Goal: Task Accomplishment & Management: Manage account settings

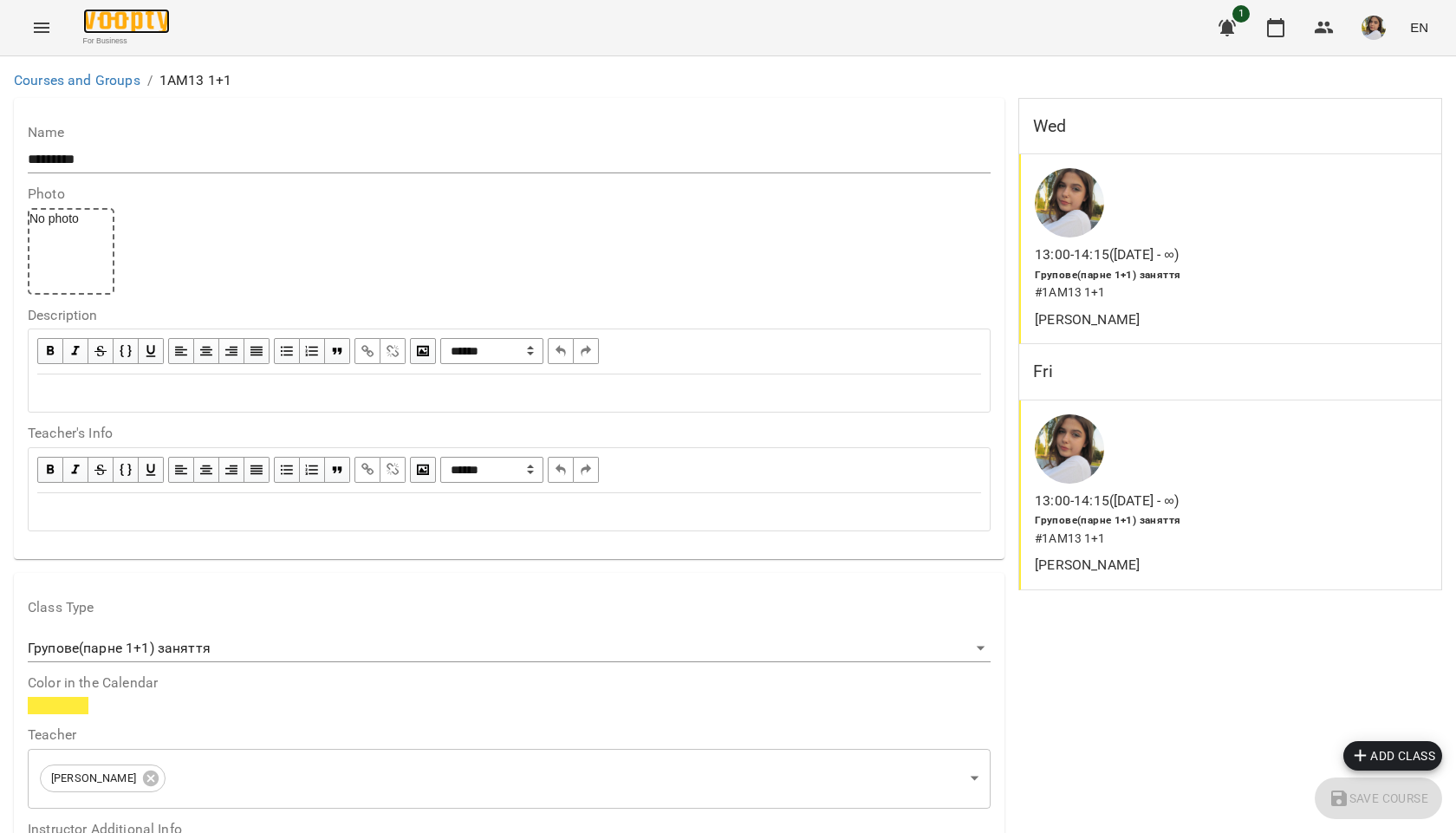
click at [116, 24] on img at bounding box center [126, 21] width 87 height 25
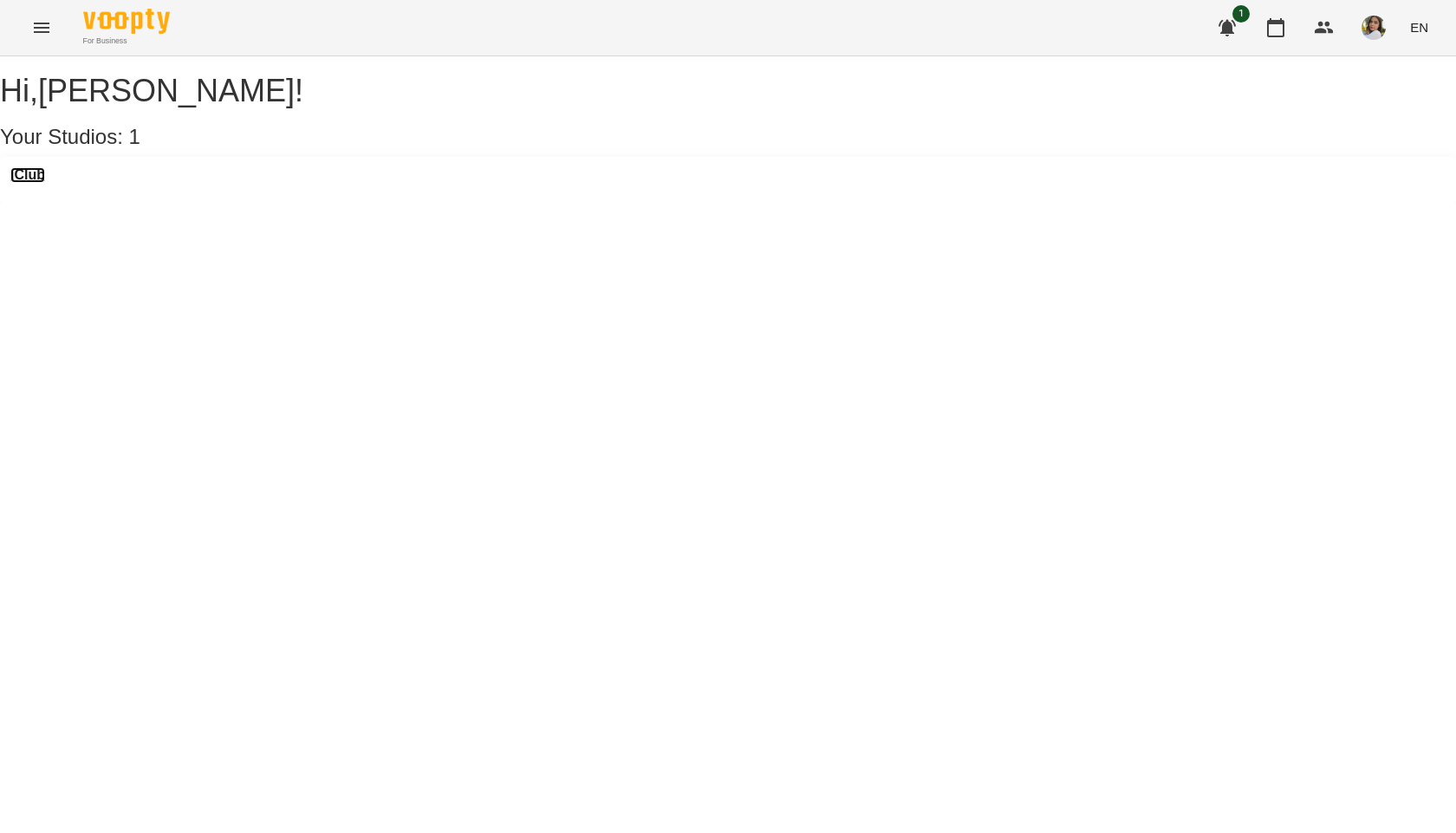
click at [45, 183] on h3 "iClub" at bounding box center [28, 175] width 35 height 16
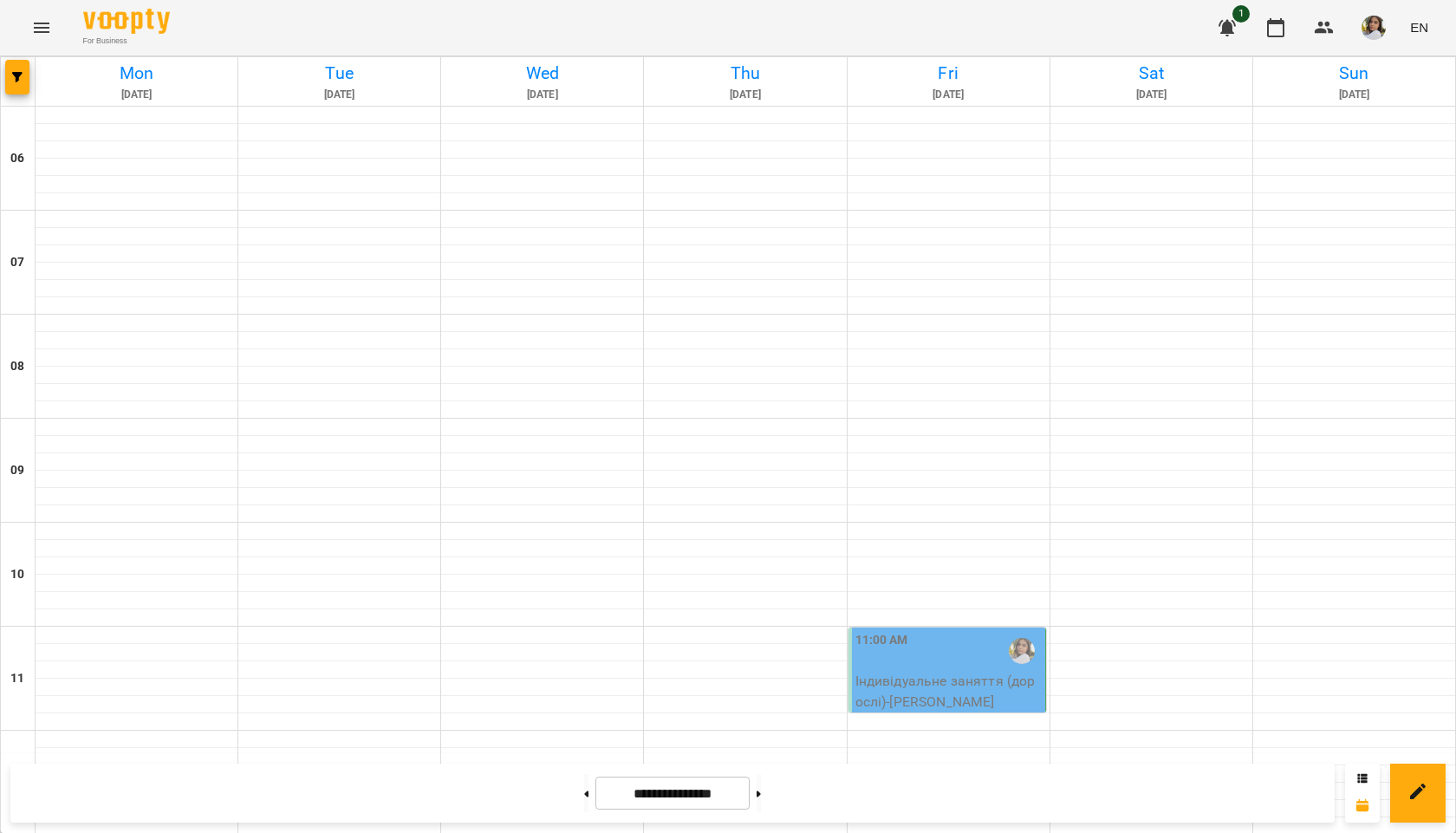
scroll to position [1119, 0]
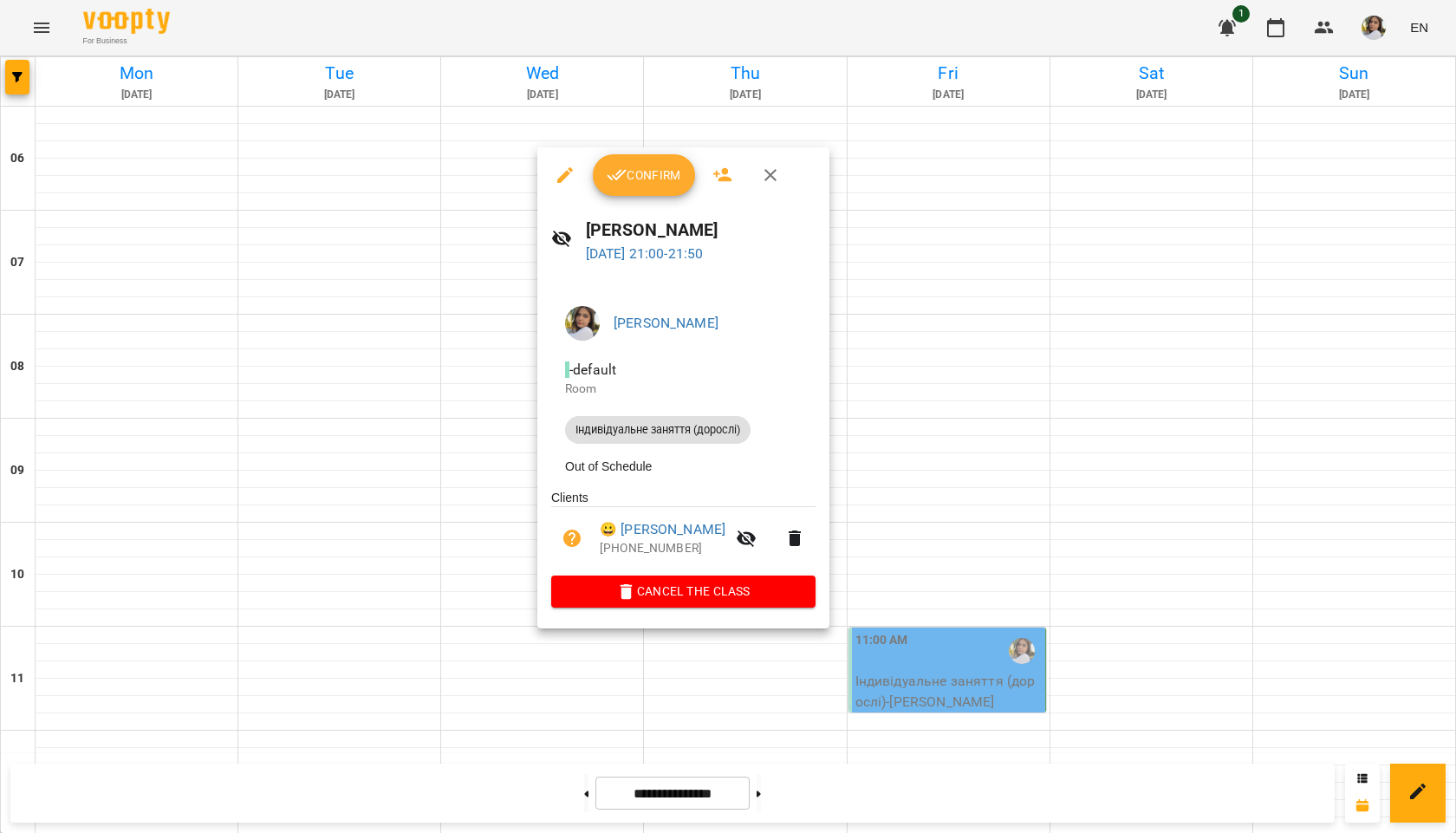
click at [635, 170] on span "Confirm" at bounding box center [643, 174] width 75 height 20
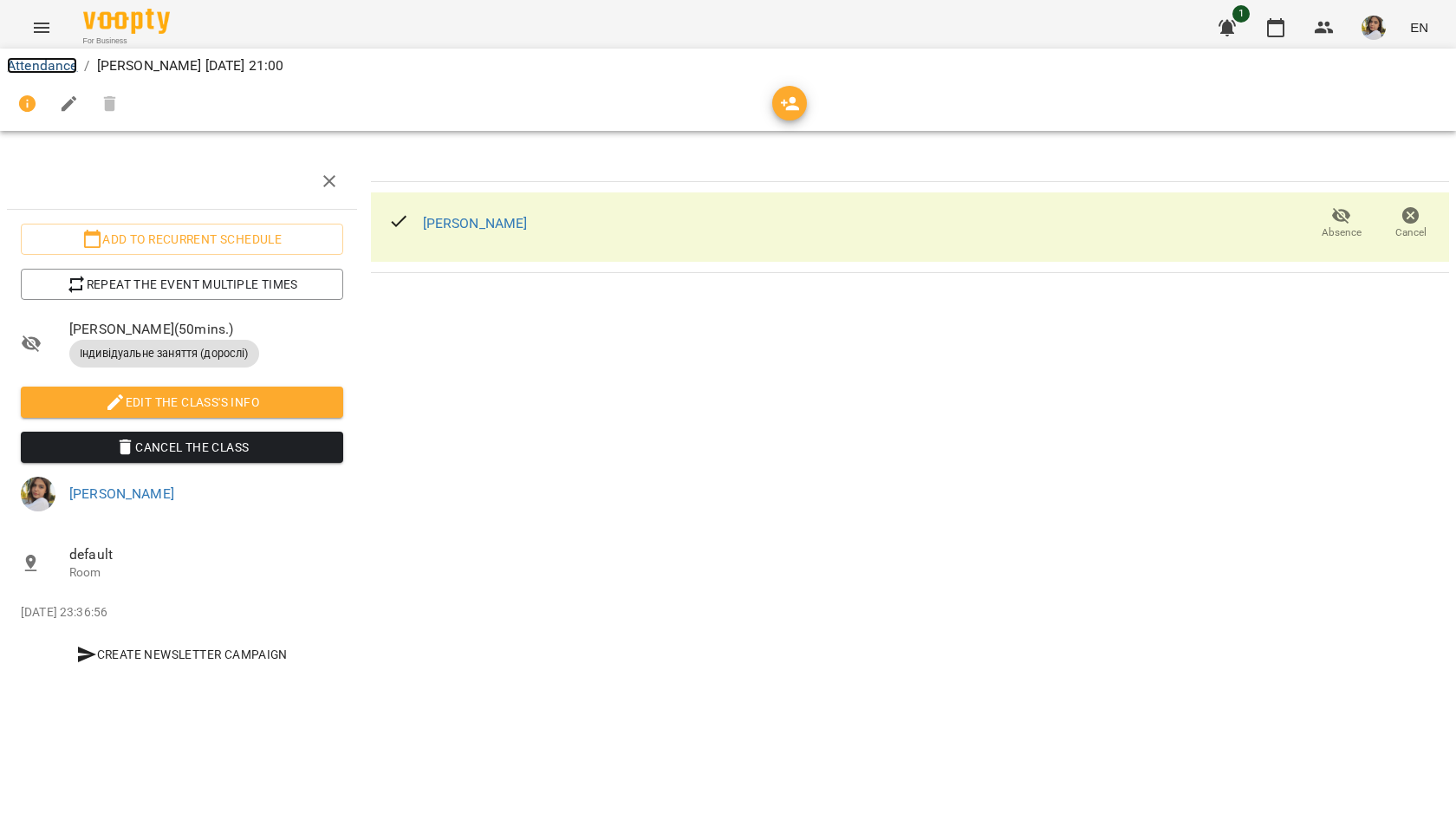
click at [59, 67] on link "Attendance" at bounding box center [42, 65] width 70 height 17
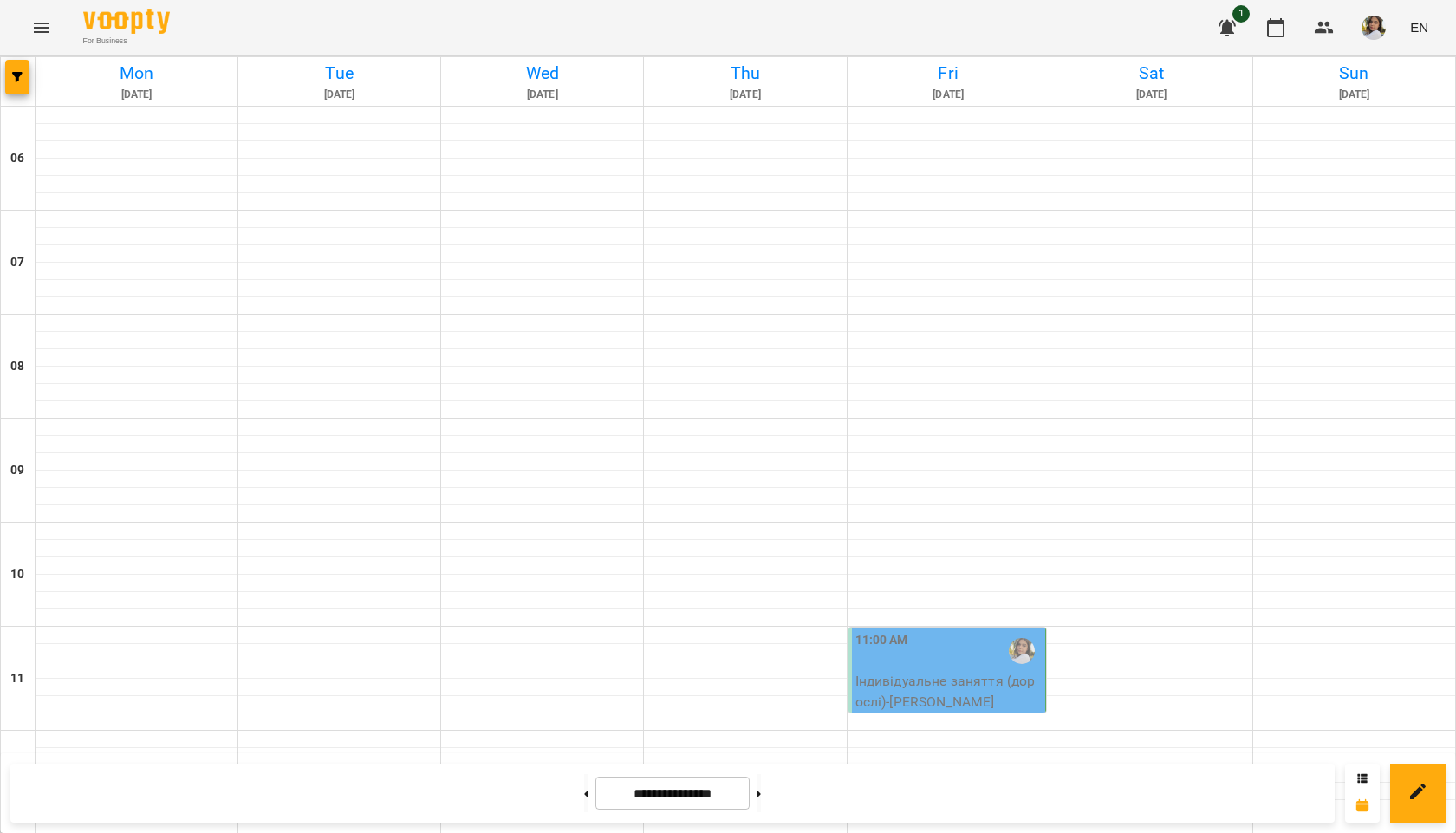
scroll to position [1119, 0]
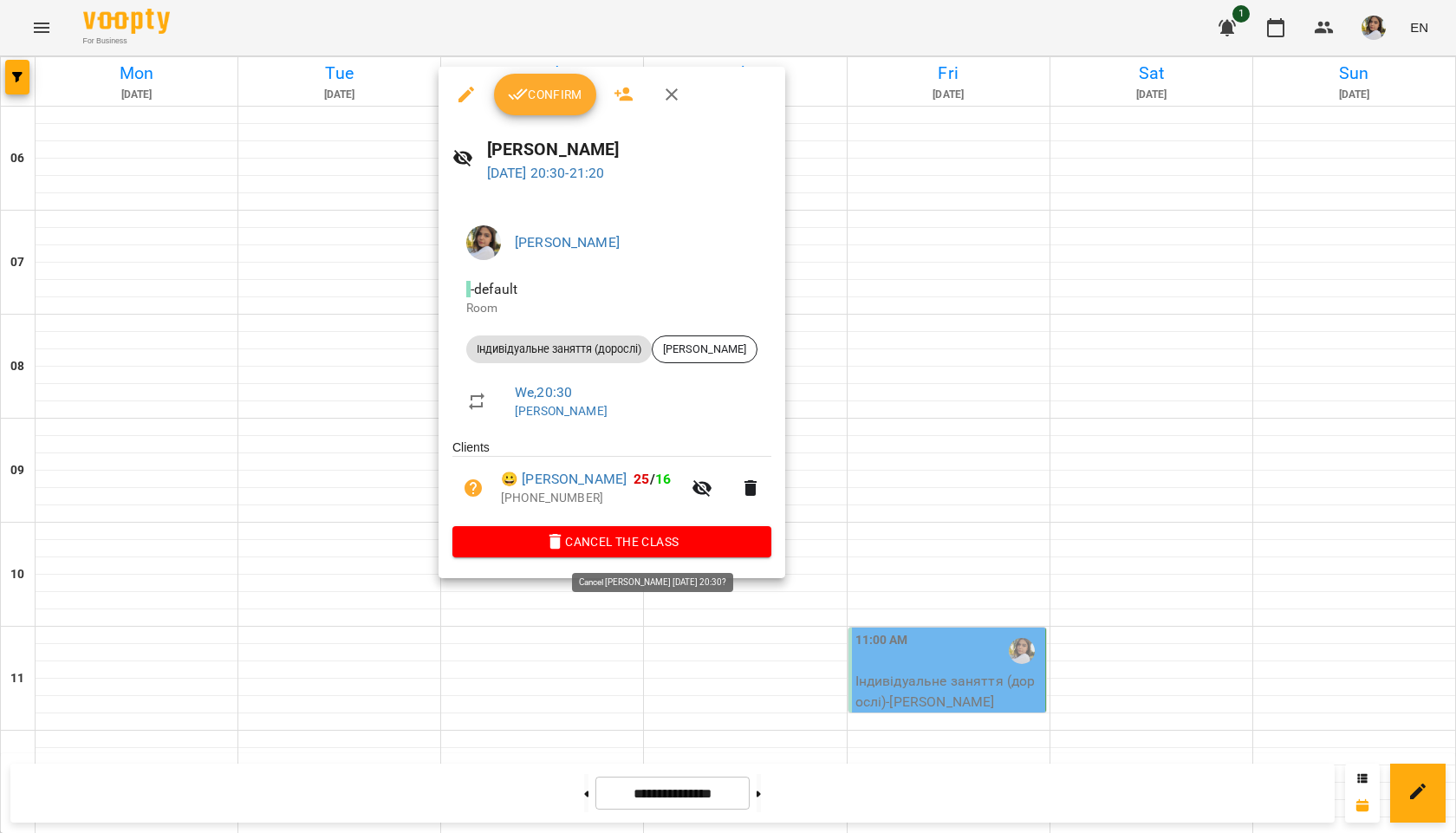
click at [590, 536] on span "Cancel the class" at bounding box center [611, 541] width 291 height 20
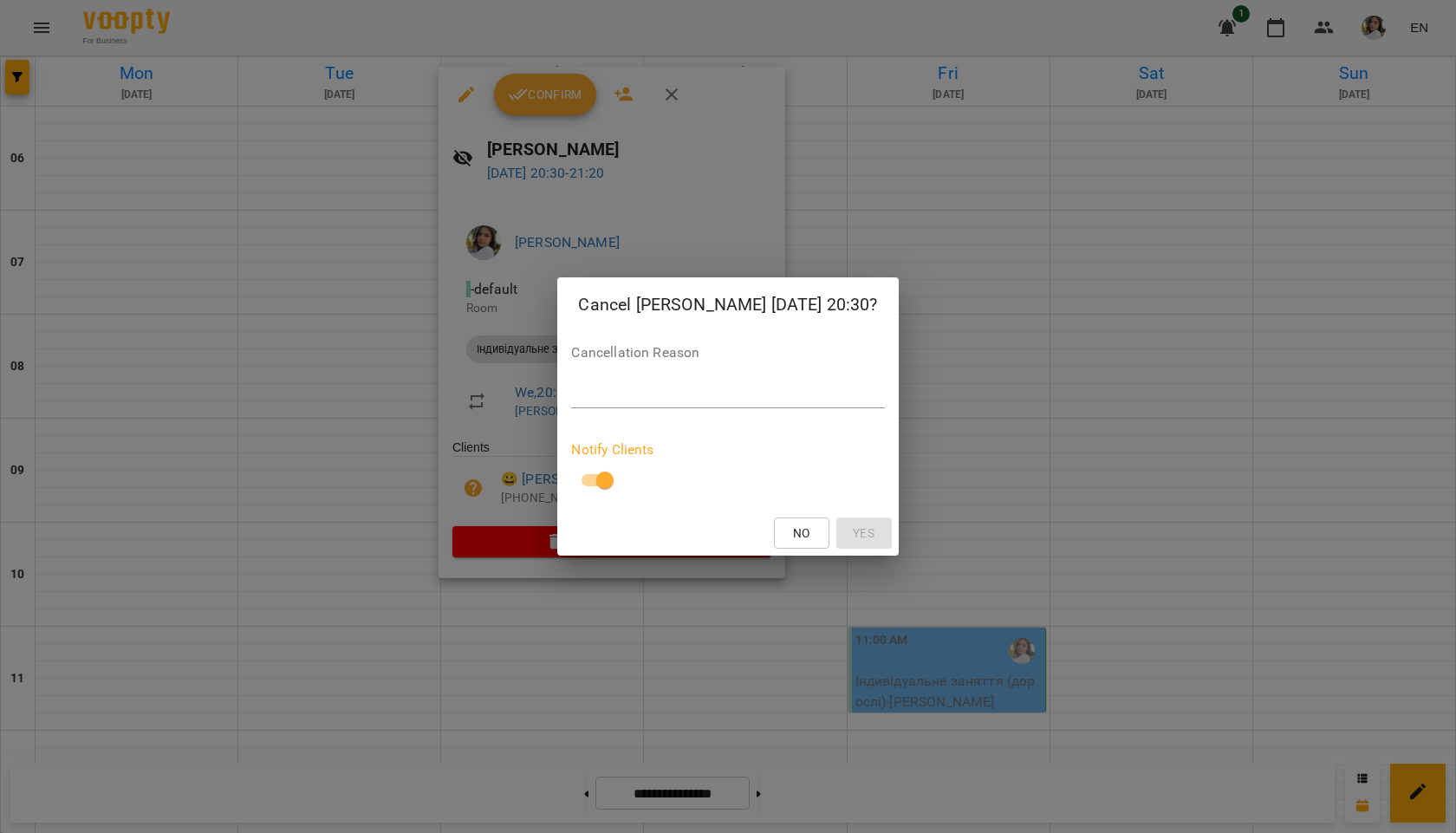
click at [705, 384] on div "*" at bounding box center [727, 394] width 312 height 27
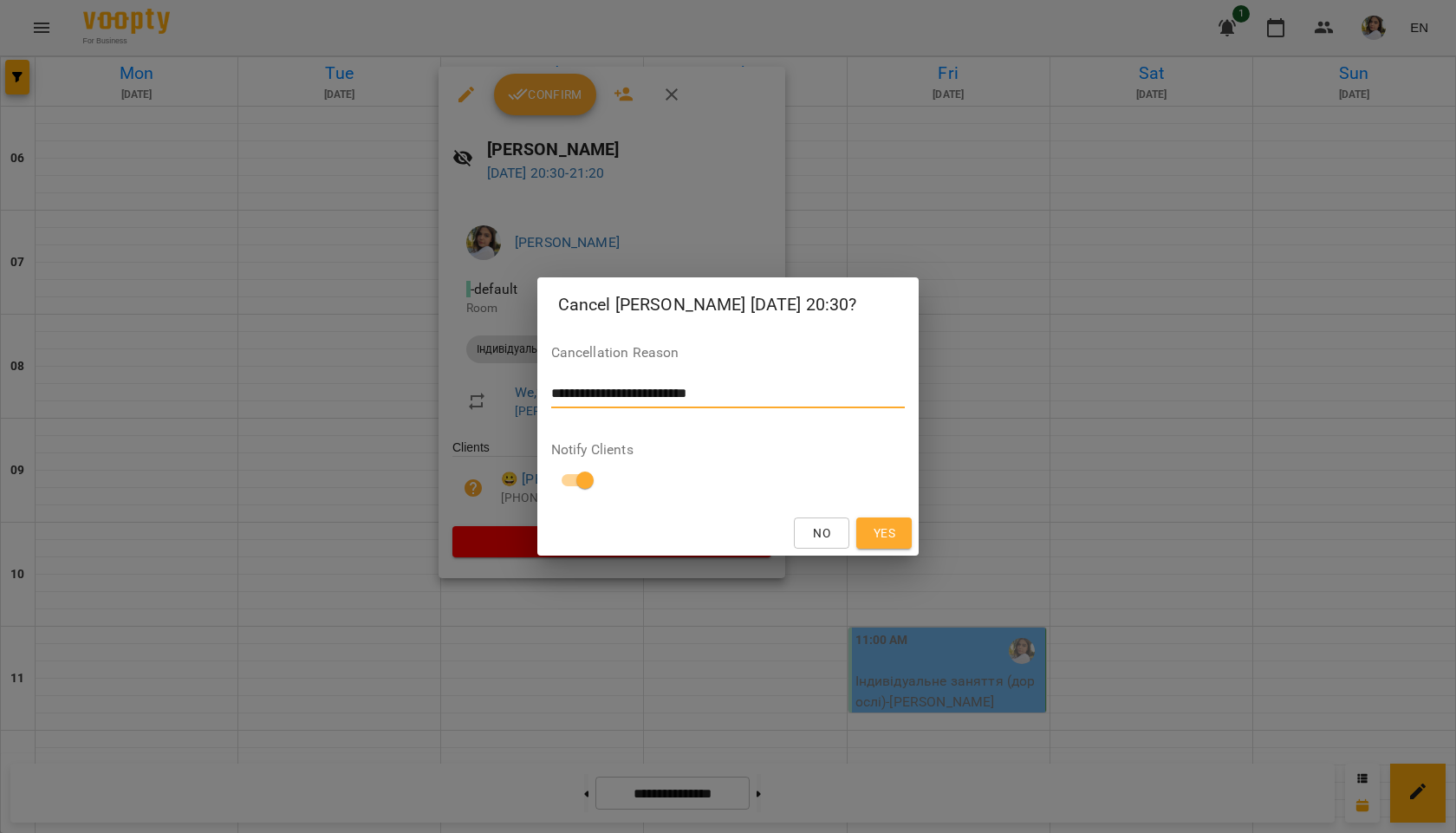
type textarea "**********"
click at [895, 525] on span "Yes" at bounding box center [885, 532] width 21 height 20
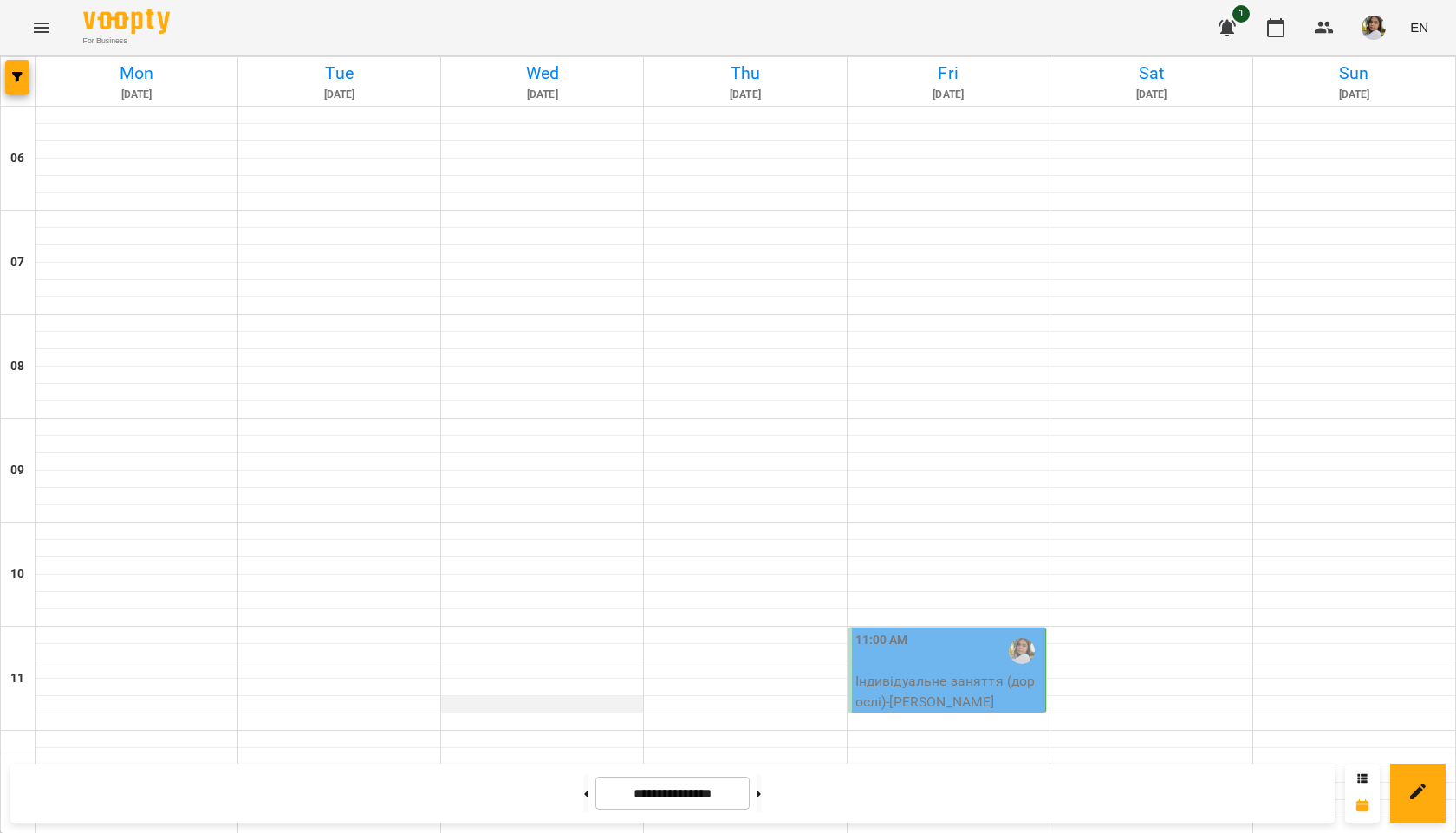
scroll to position [340, 0]
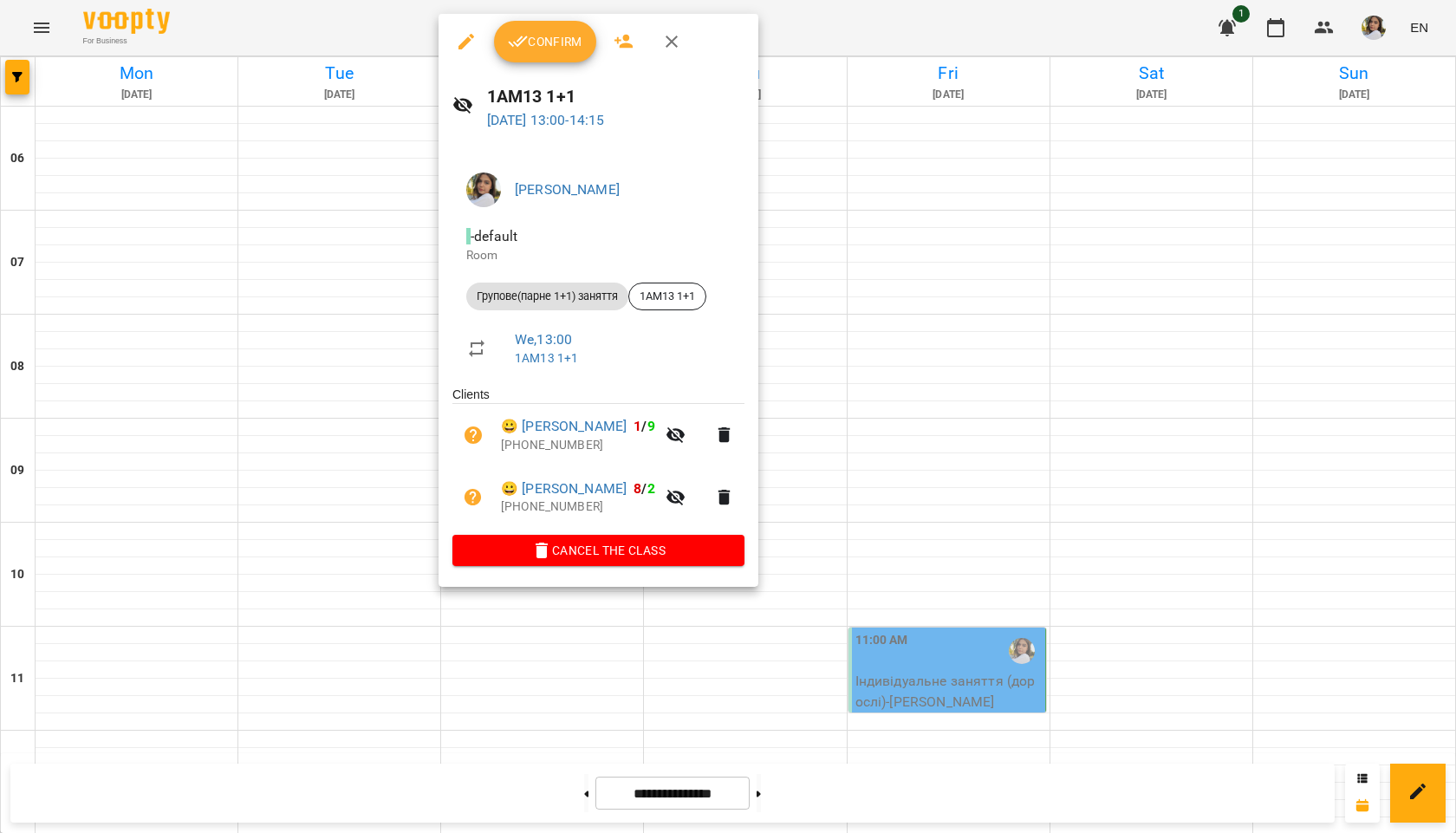
click at [563, 38] on span "Confirm" at bounding box center [545, 41] width 75 height 20
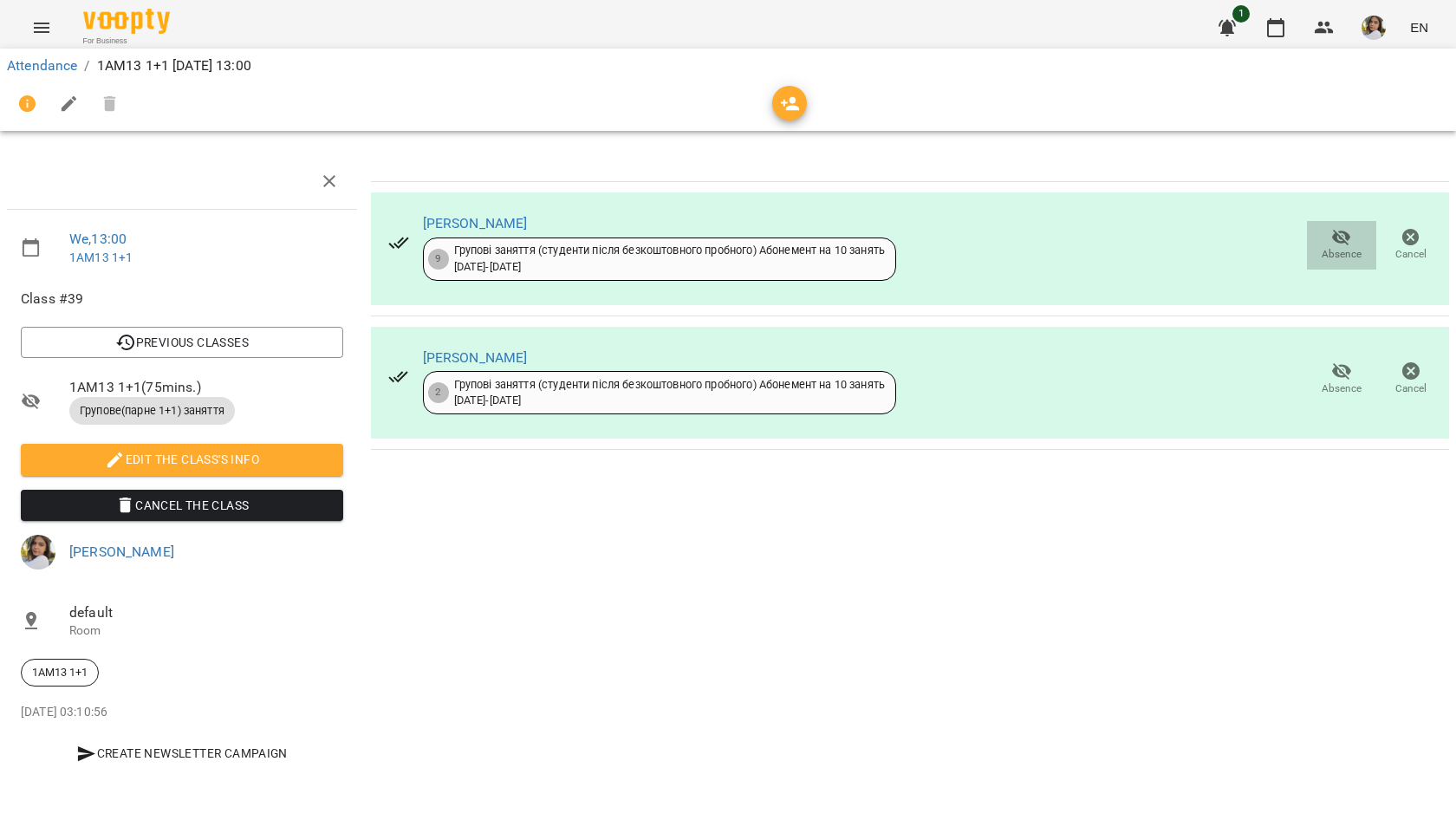
click at [1338, 240] on icon "button" at bounding box center [1342, 237] width 19 height 17
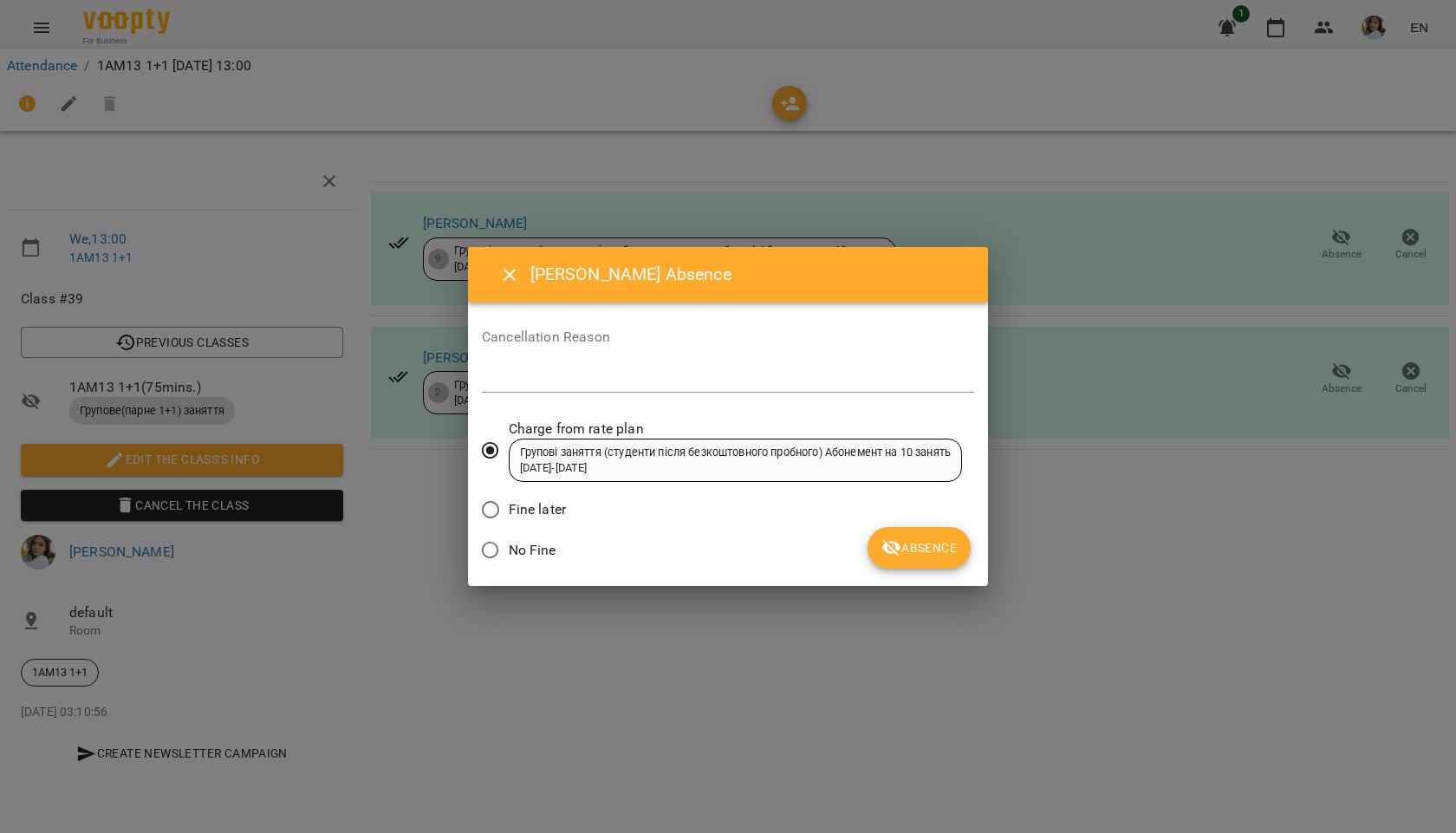
click at [540, 551] on span "No Fine" at bounding box center [532, 550] width 48 height 20
click at [553, 376] on textarea at bounding box center [728, 378] width 492 height 17
type textarea "**********"
click at [927, 546] on span "Absence" at bounding box center [919, 547] width 75 height 20
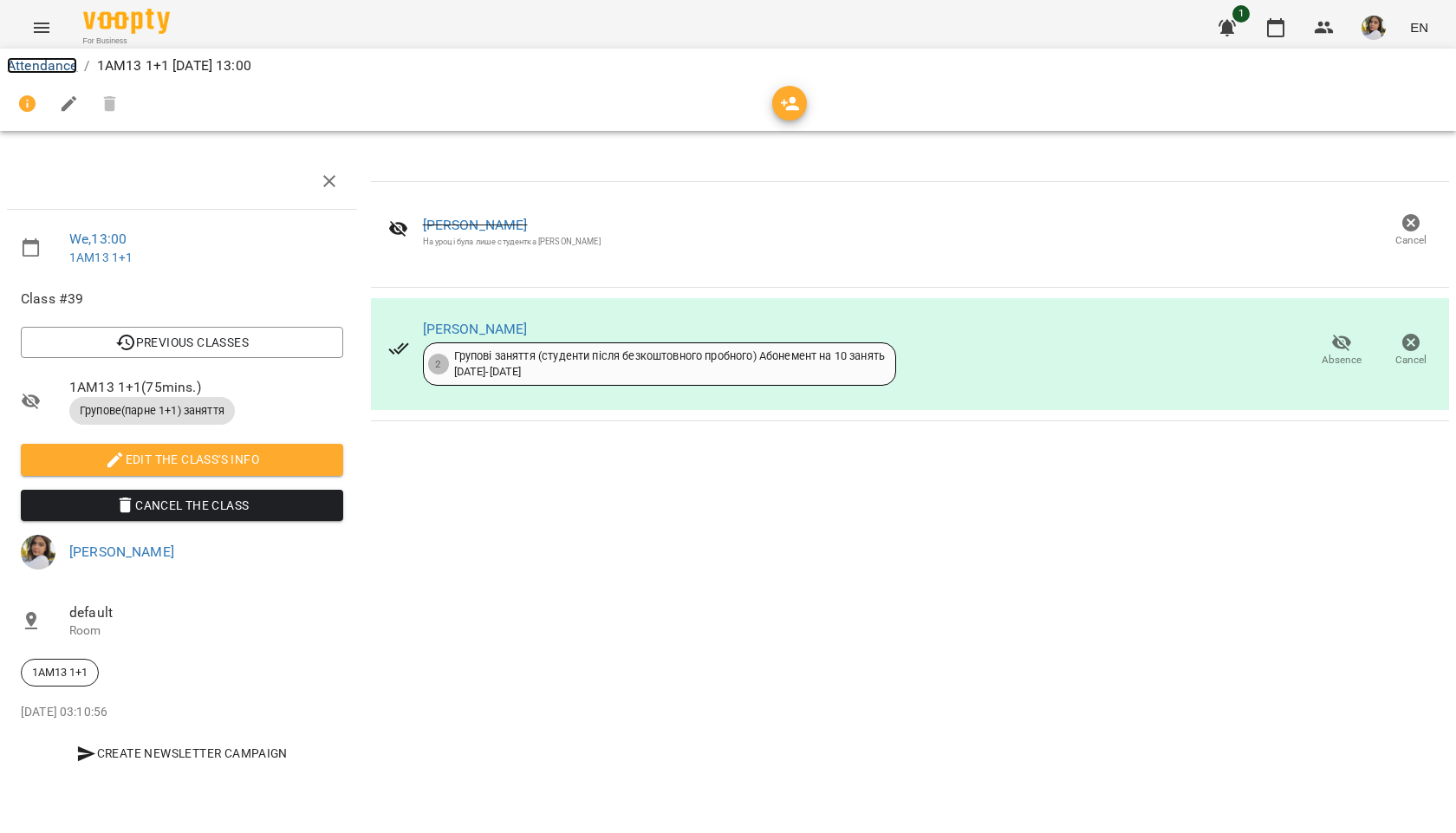
click at [48, 67] on link "Attendance" at bounding box center [42, 65] width 70 height 17
